Goal: Download file/media

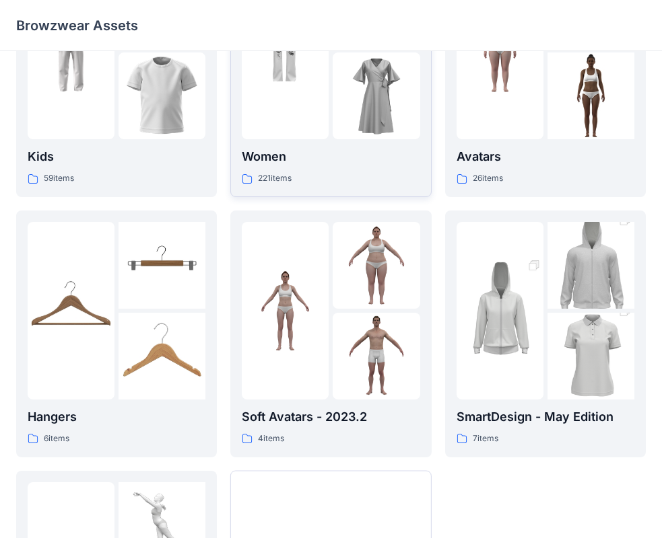
scroll to position [335, 0]
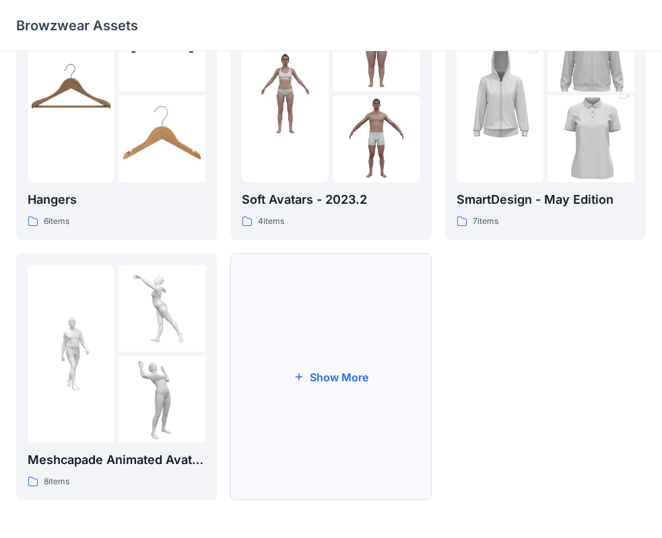
click at [375, 376] on button "Show More" at bounding box center [330, 377] width 201 height 247
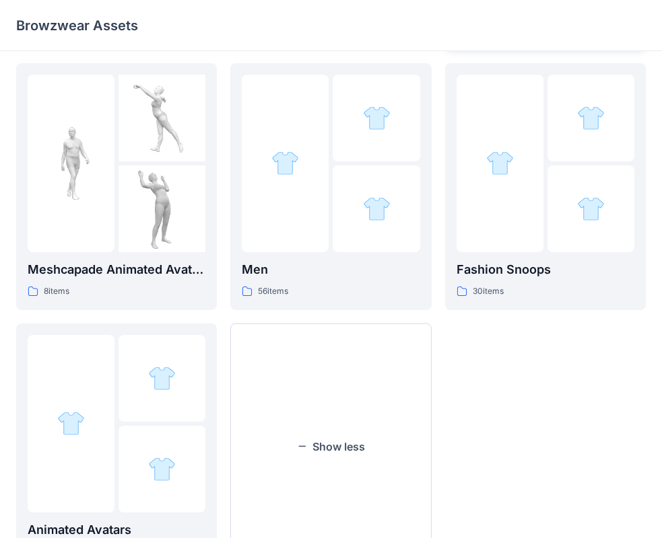
scroll to position [536, 0]
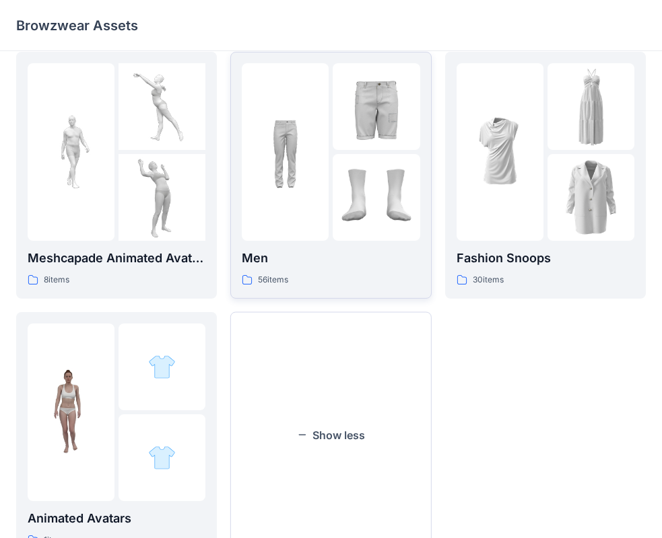
click at [301, 172] on div at bounding box center [285, 152] width 87 height 178
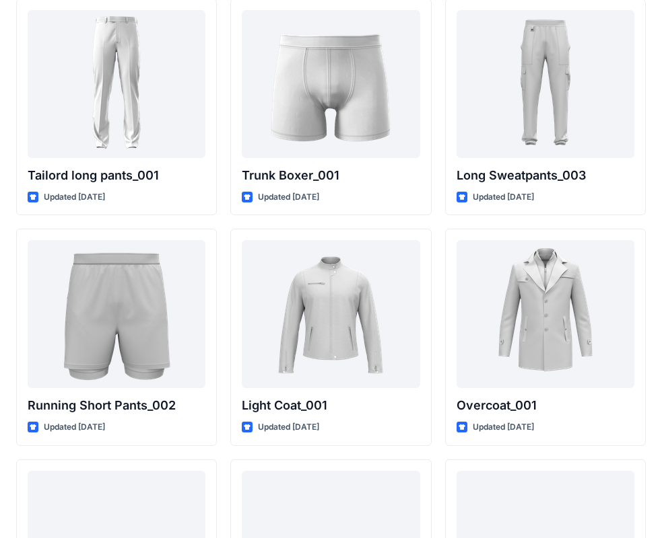
scroll to position [3298, 0]
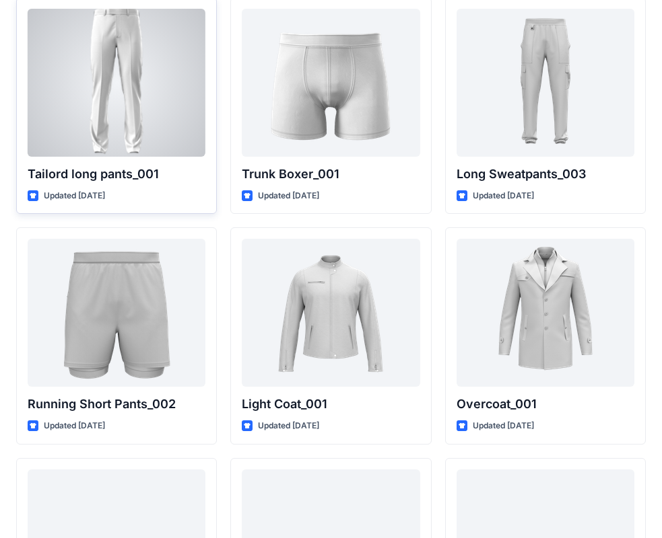
click at [155, 102] on div at bounding box center [117, 83] width 178 height 148
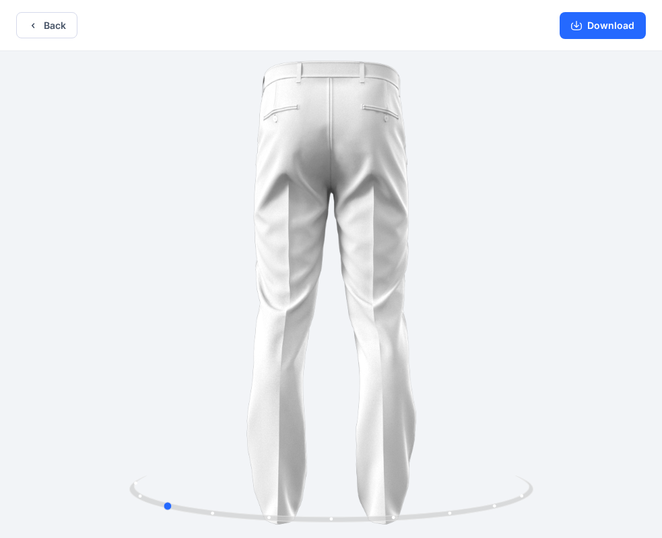
drag, startPoint x: 543, startPoint y: 198, endPoint x: 322, endPoint y: 245, distance: 225.1
click at [335, 245] on div at bounding box center [331, 296] width 662 height 490
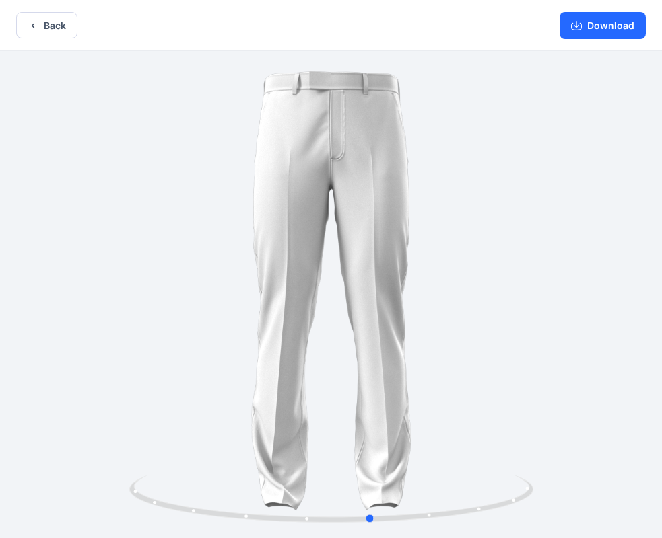
drag, startPoint x: 287, startPoint y: 245, endPoint x: 541, endPoint y: 263, distance: 254.4
click at [541, 263] on div at bounding box center [331, 296] width 662 height 490
click at [50, 27] on button "Back" at bounding box center [46, 25] width 61 height 26
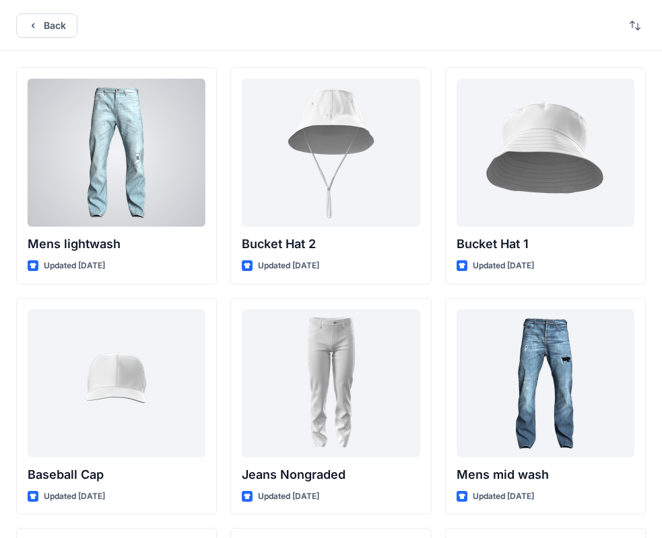
click at [182, 149] on div at bounding box center [117, 153] width 178 height 148
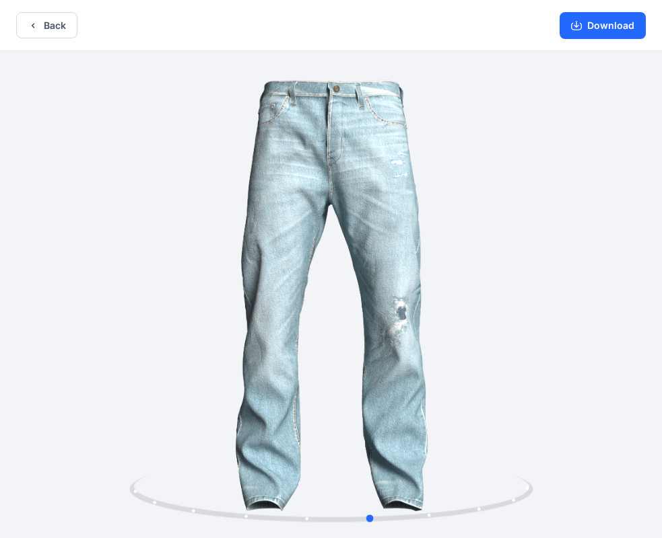
drag, startPoint x: 454, startPoint y: 265, endPoint x: 495, endPoint y: 250, distance: 42.8
click at [495, 250] on div at bounding box center [331, 296] width 662 height 490
click at [595, 26] on button "Download" at bounding box center [602, 25] width 86 height 27
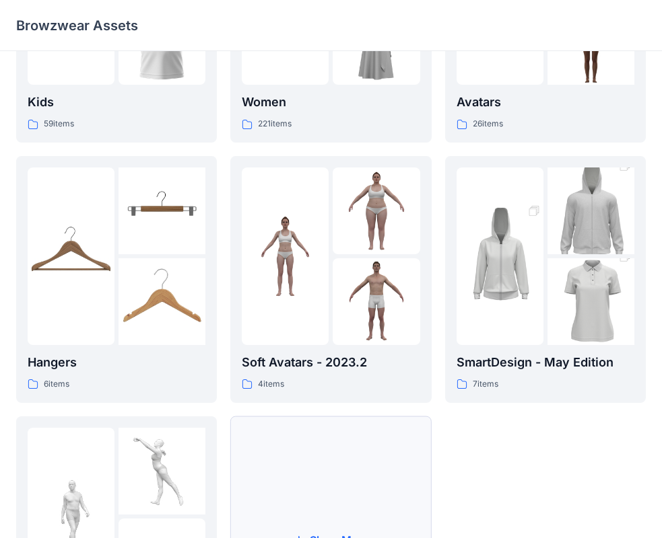
scroll to position [335, 0]
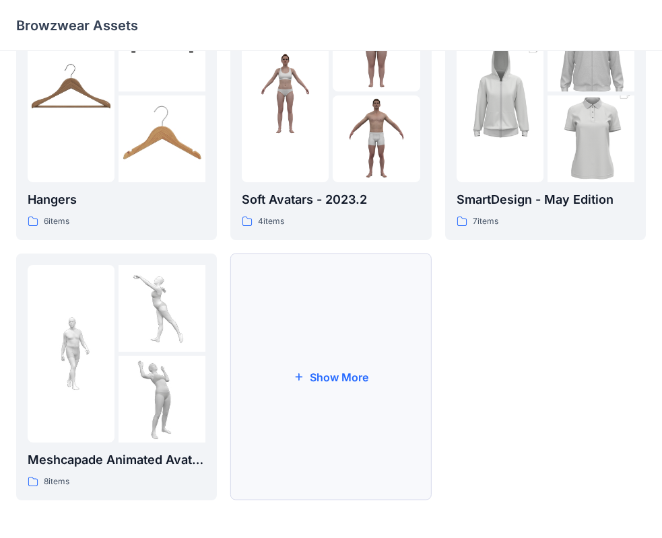
click at [389, 401] on button "Show More" at bounding box center [330, 377] width 201 height 247
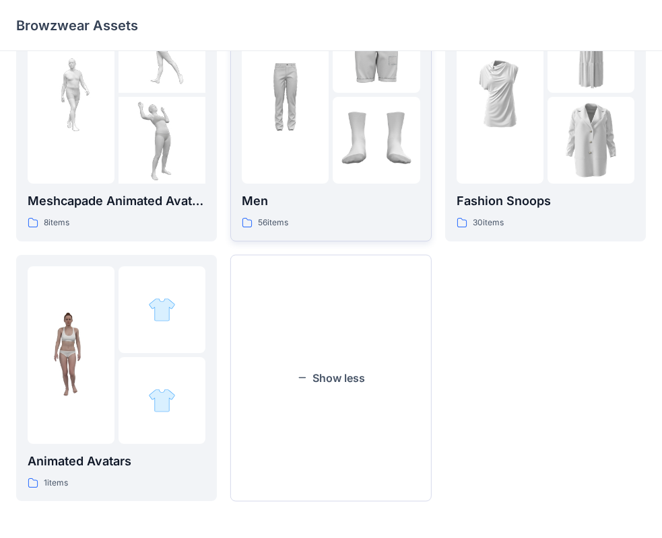
scroll to position [594, 0]
click at [359, 209] on p "Men" at bounding box center [331, 200] width 178 height 19
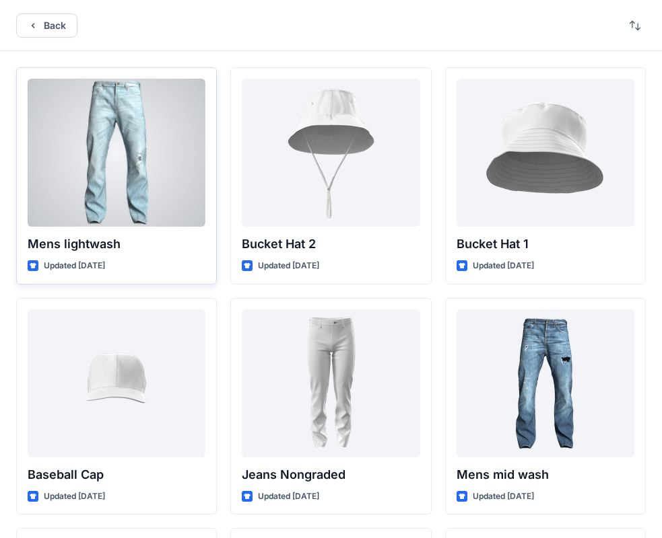
click at [166, 160] on div at bounding box center [117, 153] width 178 height 148
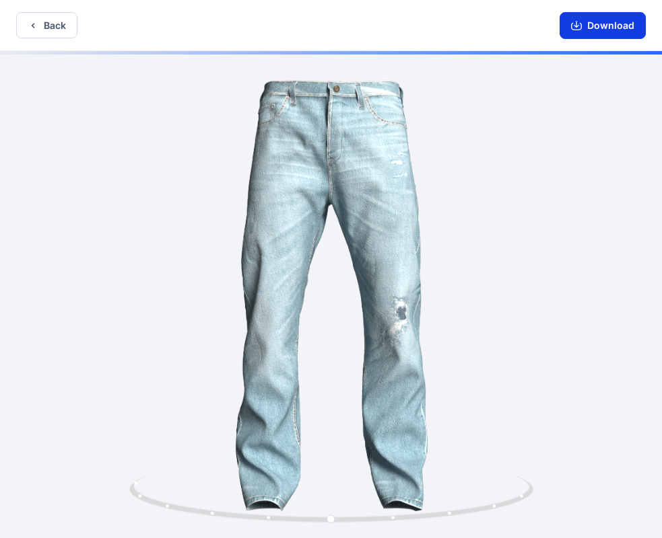
click at [627, 22] on button "Download" at bounding box center [602, 25] width 86 height 27
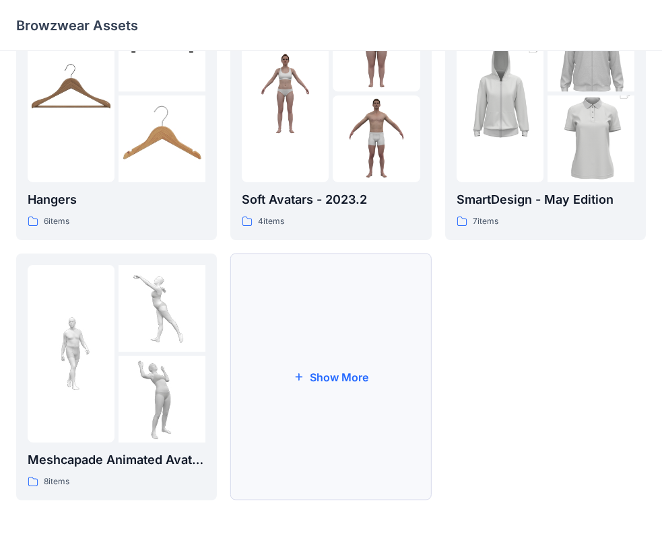
click at [347, 347] on button "Show More" at bounding box center [330, 377] width 201 height 247
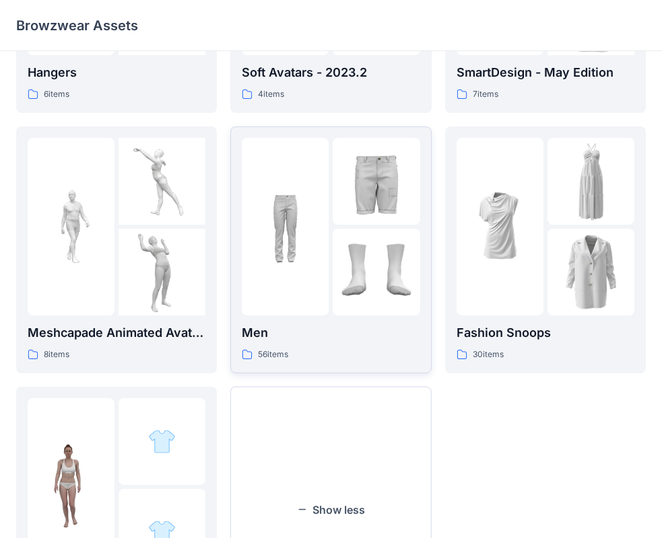
scroll to position [460, 0]
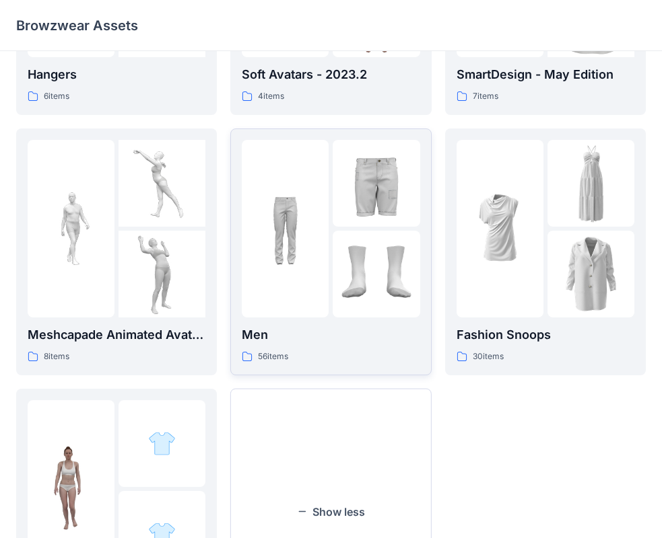
click at [341, 162] on img at bounding box center [376, 183] width 87 height 87
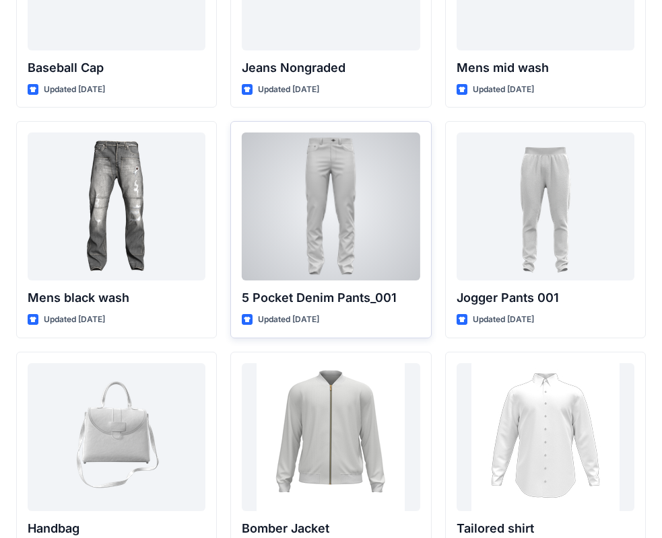
scroll to position [404, 0]
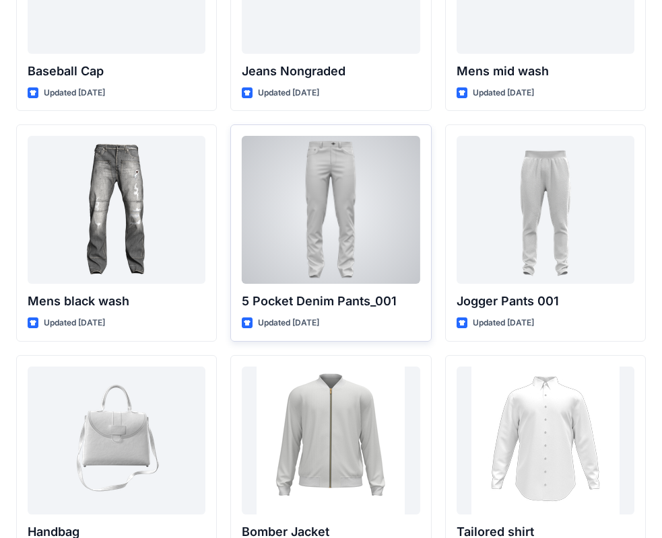
click at [401, 219] on div at bounding box center [331, 210] width 178 height 148
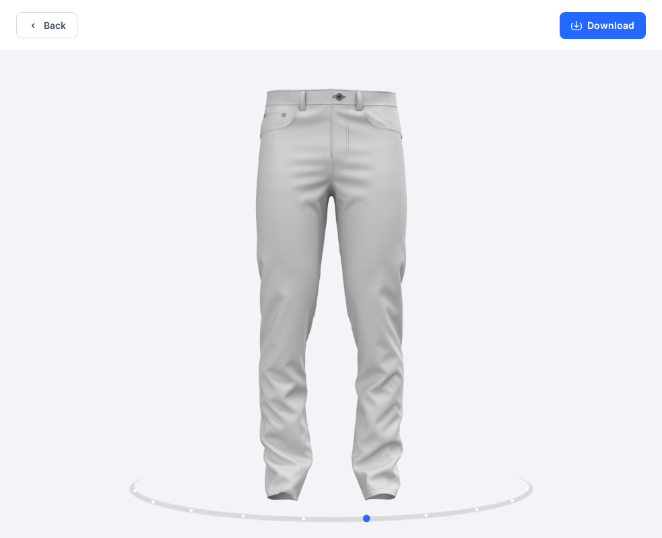
drag, startPoint x: 436, startPoint y: 228, endPoint x: 473, endPoint y: 246, distance: 41.2
click at [473, 246] on div at bounding box center [331, 296] width 662 height 490
click at [601, 24] on button "Download" at bounding box center [602, 25] width 86 height 27
